Goal: Browse casually: Explore the website without a specific task or goal

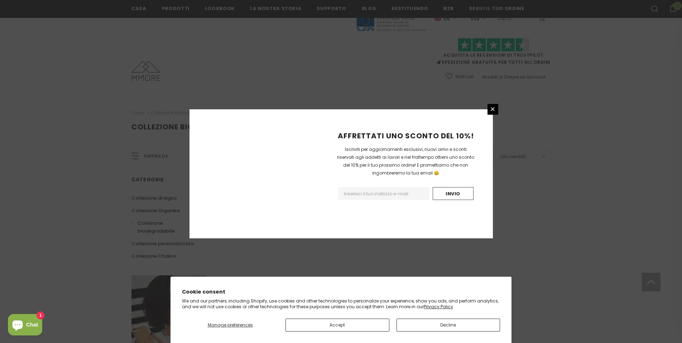
scroll to position [391, 0]
